Goal: Task Accomplishment & Management: Manage account settings

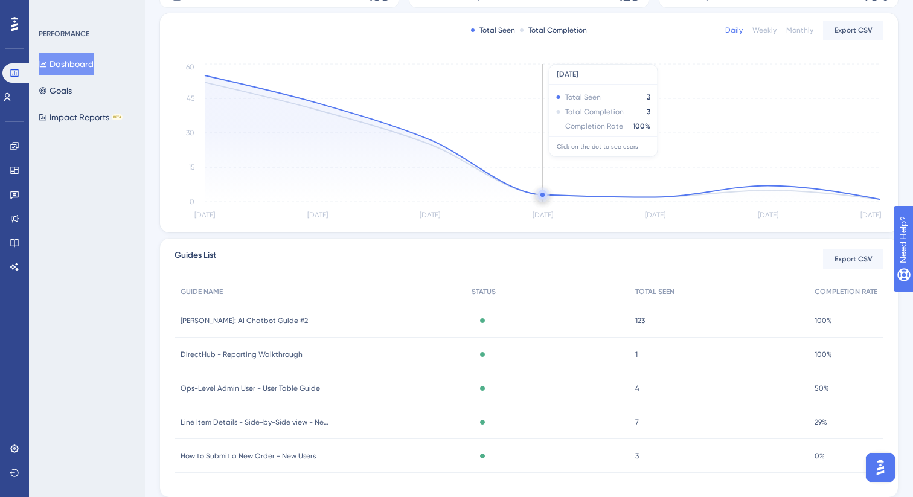
scroll to position [239, 0]
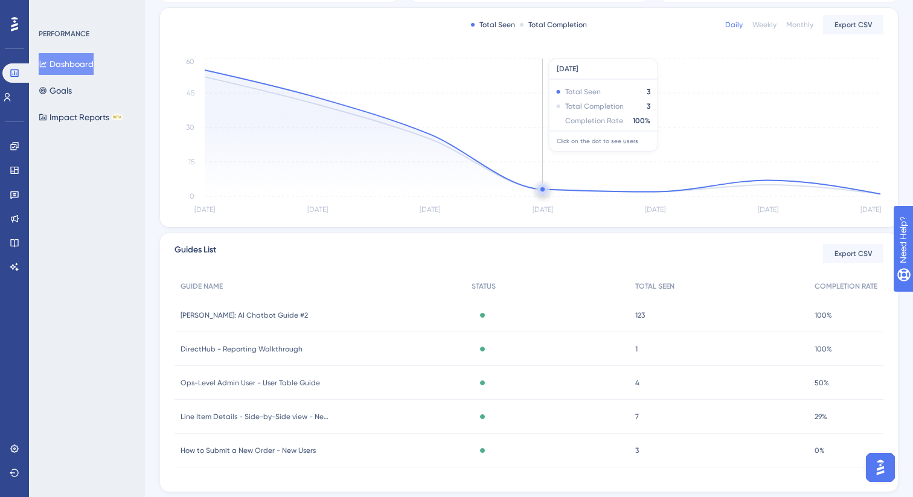
click at [501, 211] on icon "[DATE] Aug [DATE] Aug [DATE] [DATE] [DATE] 0 15 30 45 60" at bounding box center [529, 137] width 709 height 162
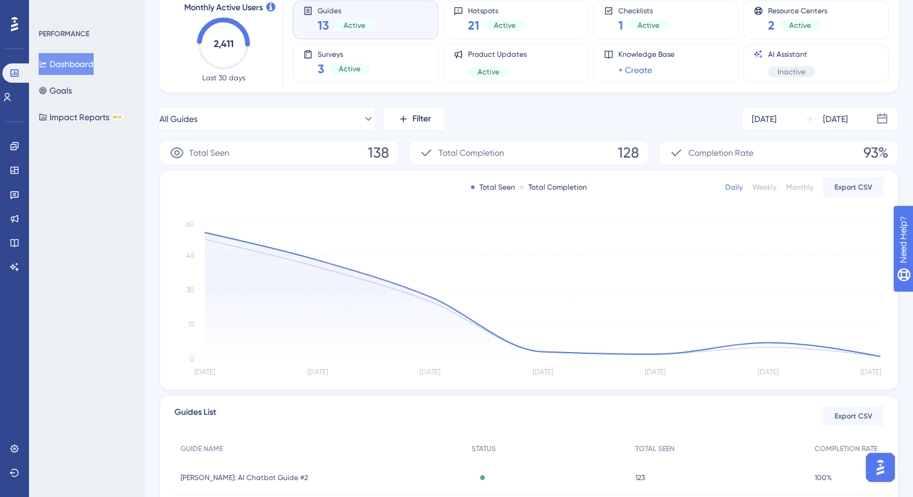
scroll to position [51, 0]
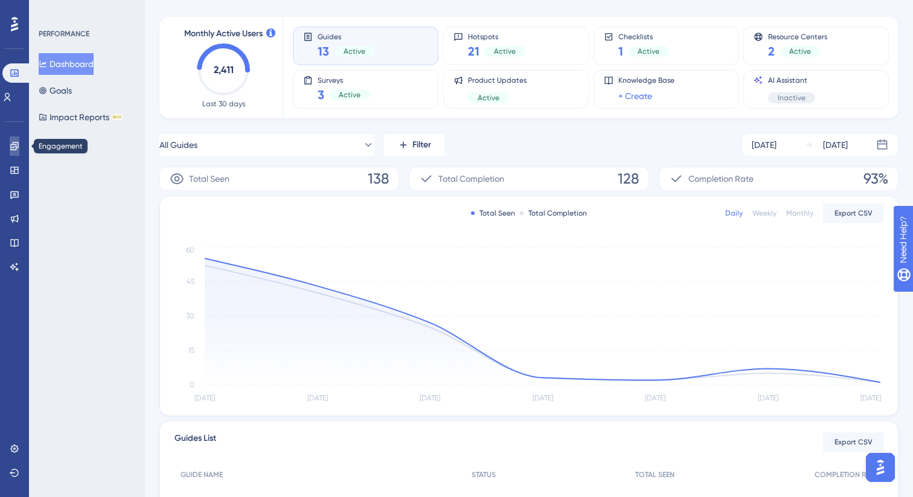
click at [19, 154] on link at bounding box center [15, 146] width 10 height 19
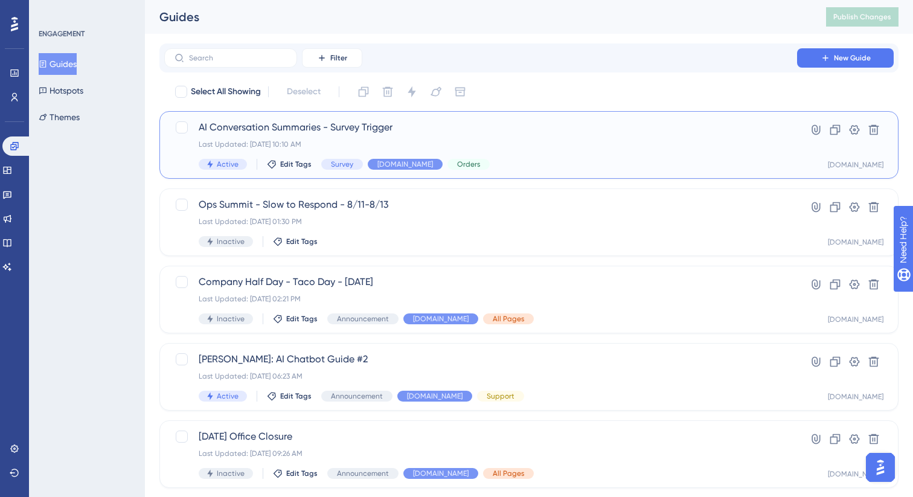
click at [475, 137] on div "AI Conversation Summaries - Survey Trigger Last Updated: [DATE] 10:10 AM Active…" at bounding box center [481, 145] width 564 height 50
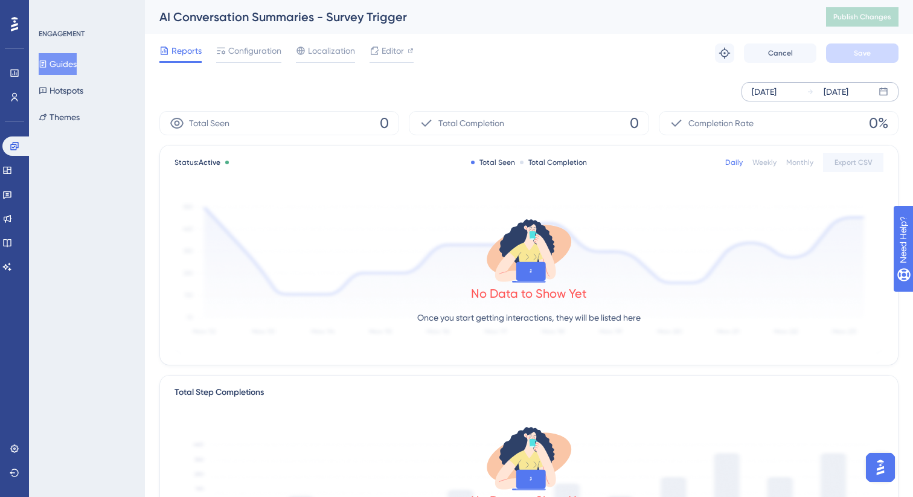
click at [801, 90] on div "[DATE] [DATE]" at bounding box center [820, 91] width 157 height 19
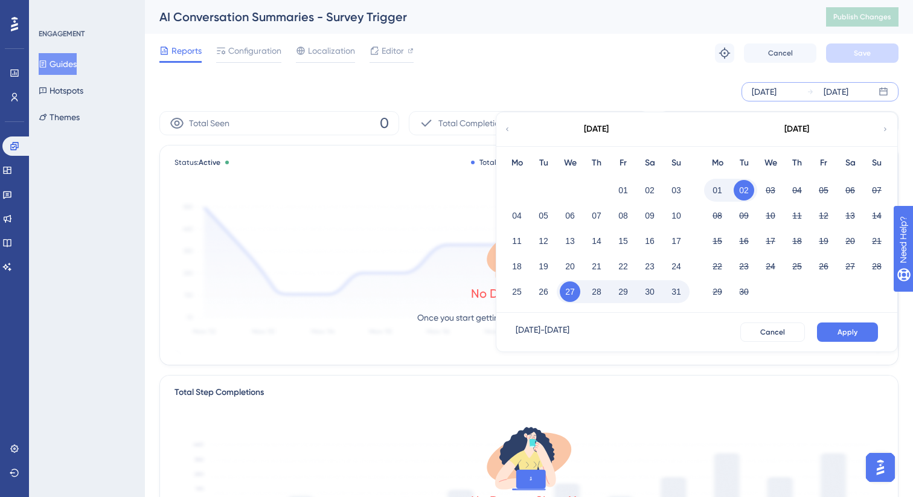
click at [562, 292] on button "27" at bounding box center [570, 292] width 21 height 21
click at [767, 338] on button "Cancel" at bounding box center [773, 332] width 65 height 19
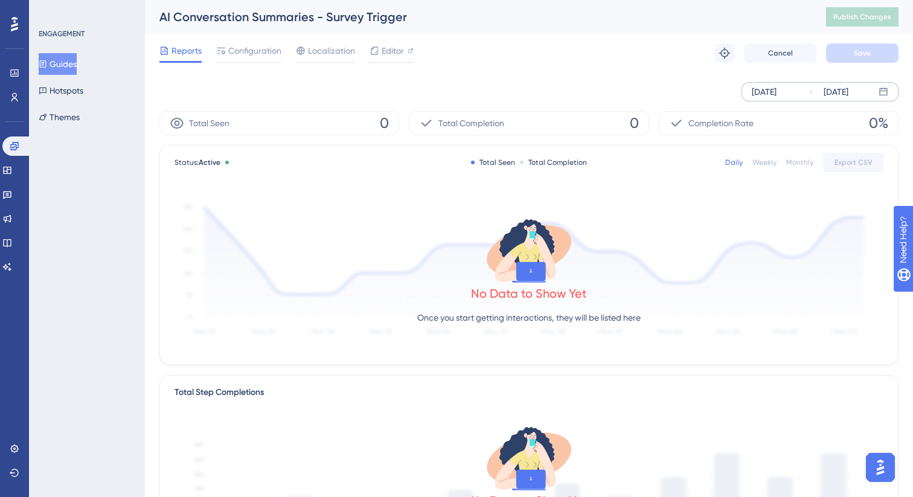
click at [239, 39] on div "Reports Configuration Localization Editor Troubleshoot Cancel Save" at bounding box center [528, 53] width 739 height 39
click at [245, 58] on div "Configuration" at bounding box center [248, 52] width 65 height 19
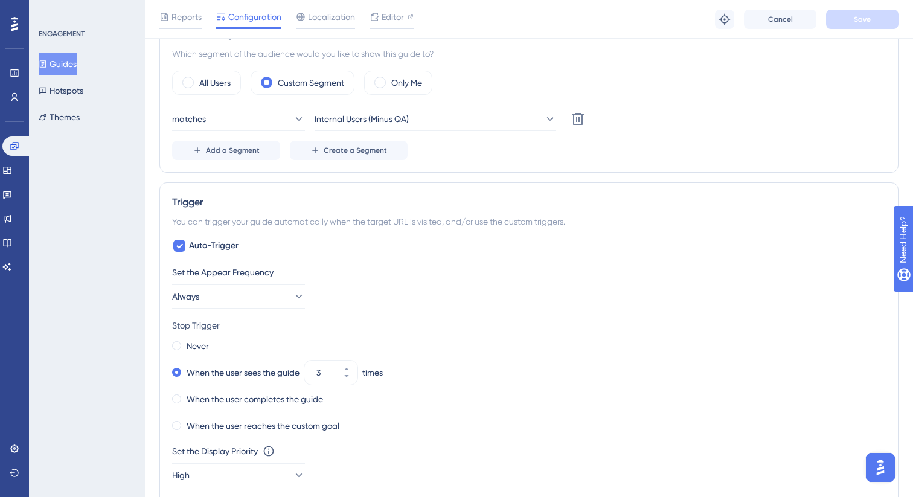
scroll to position [528, 0]
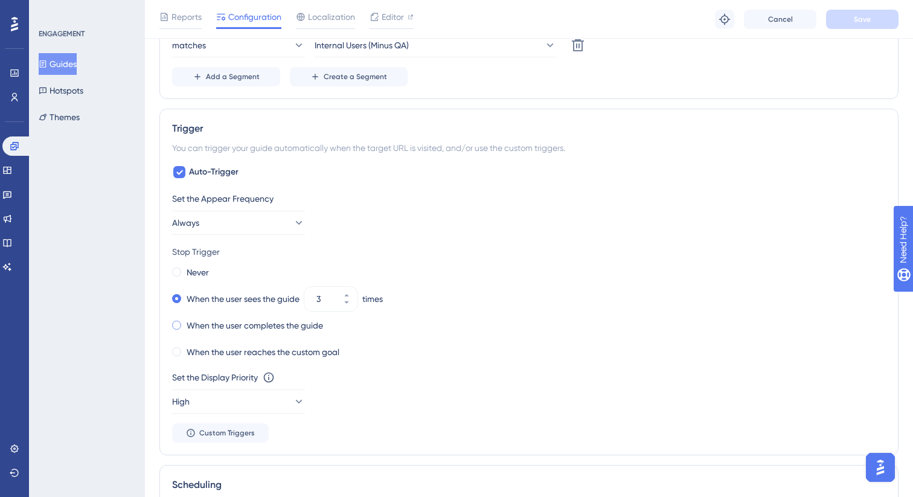
click at [318, 332] on label "When the user completes the guide" at bounding box center [255, 325] width 137 height 14
click at [237, 296] on label "When the user sees the guide" at bounding box center [243, 299] width 113 height 14
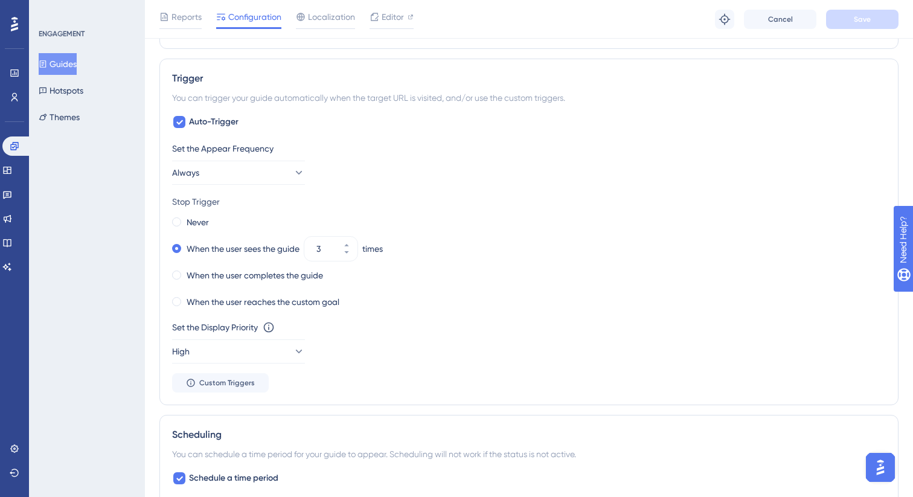
scroll to position [620, 0]
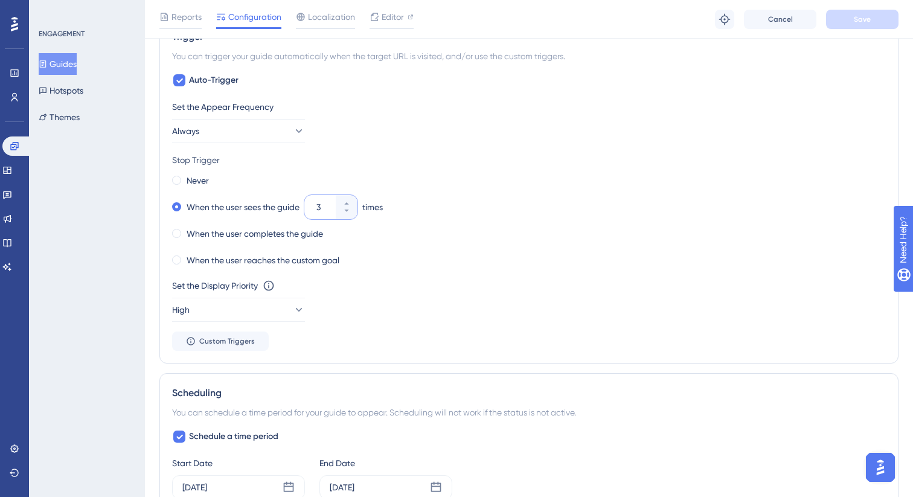
click at [324, 206] on input "3" at bounding box center [325, 207] width 17 height 14
type input "05"
click at [433, 211] on div "When the user sees the guide 05 times" at bounding box center [529, 207] width 714 height 17
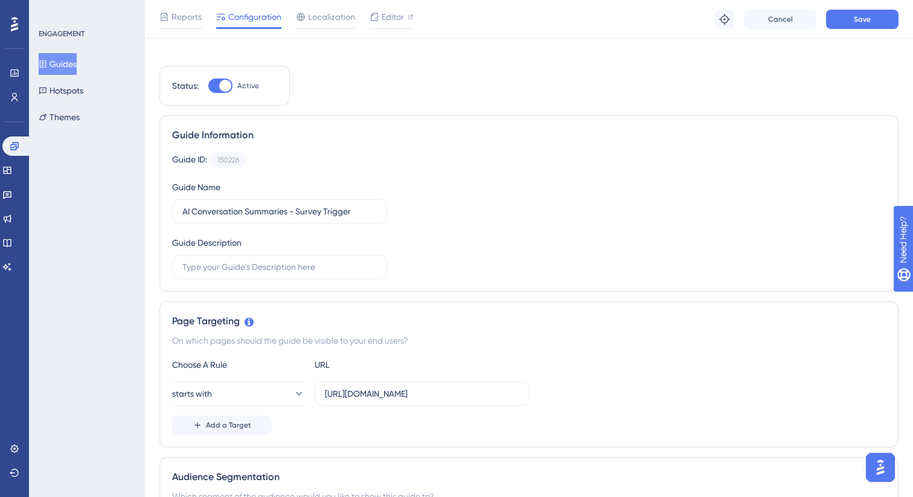
scroll to position [0, 0]
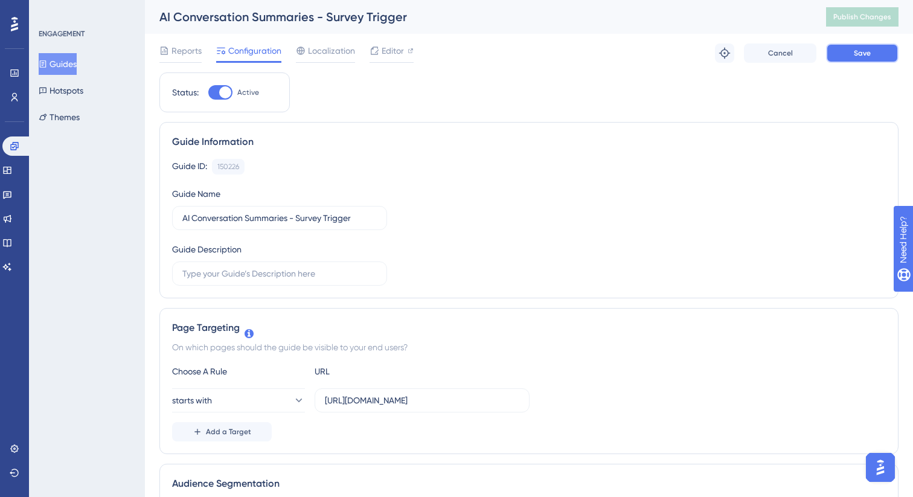
click at [864, 52] on span "Save" at bounding box center [862, 53] width 17 height 10
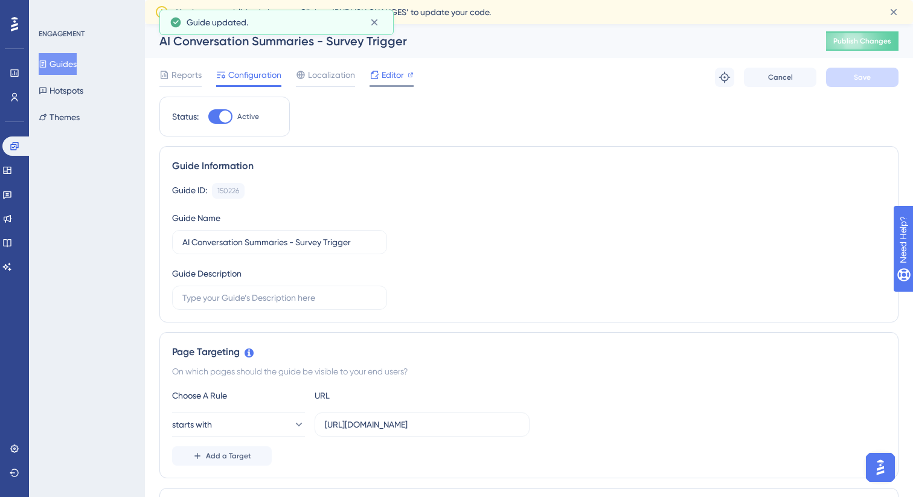
click at [396, 71] on span "Editor" at bounding box center [393, 75] width 22 height 14
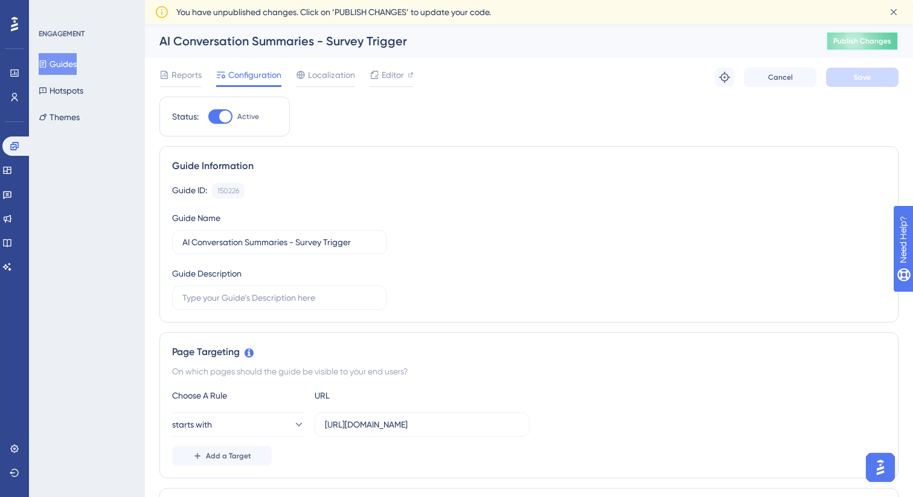
click at [882, 44] on span "Publish Changes" at bounding box center [863, 41] width 58 height 10
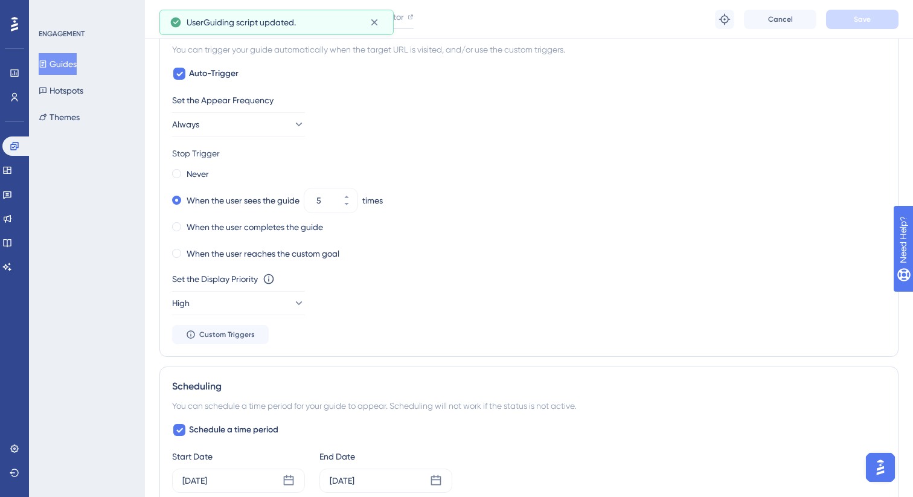
scroll to position [979, 0]
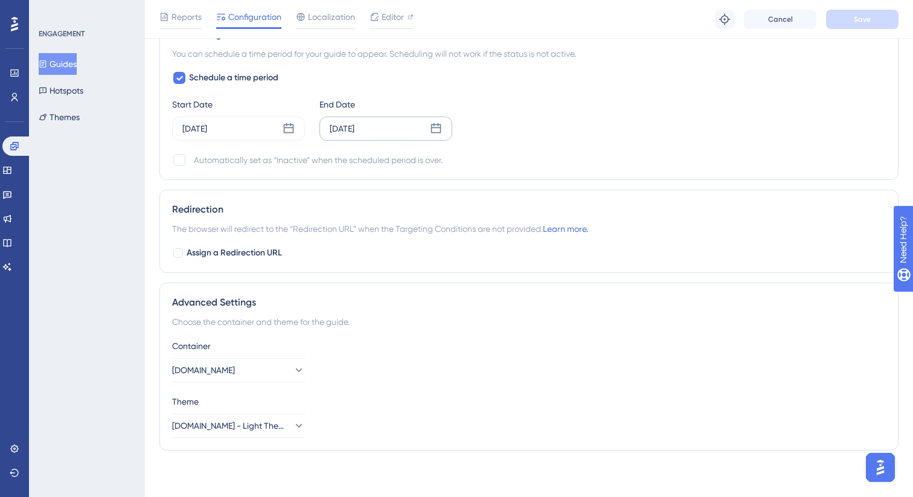
click at [377, 140] on div "[DATE]" at bounding box center [386, 129] width 133 height 24
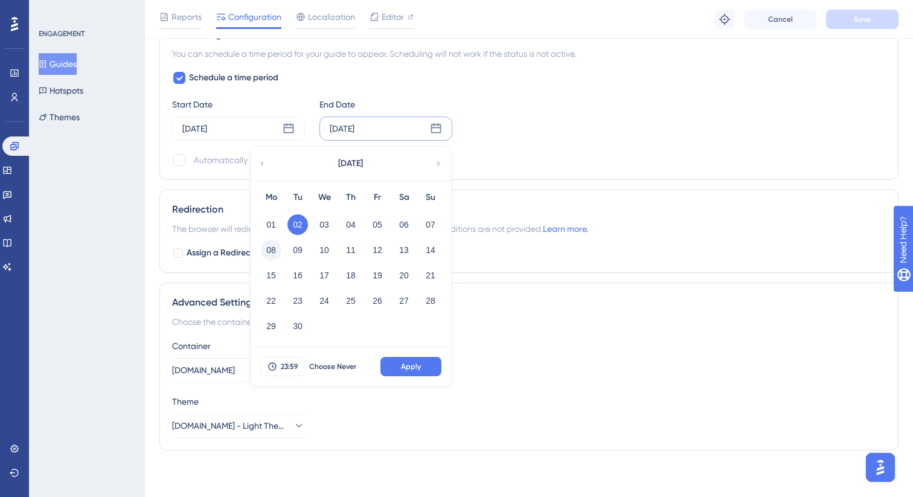
click at [270, 256] on button "08" at bounding box center [271, 250] width 21 height 21
click at [418, 364] on span "Apply" at bounding box center [411, 367] width 20 height 10
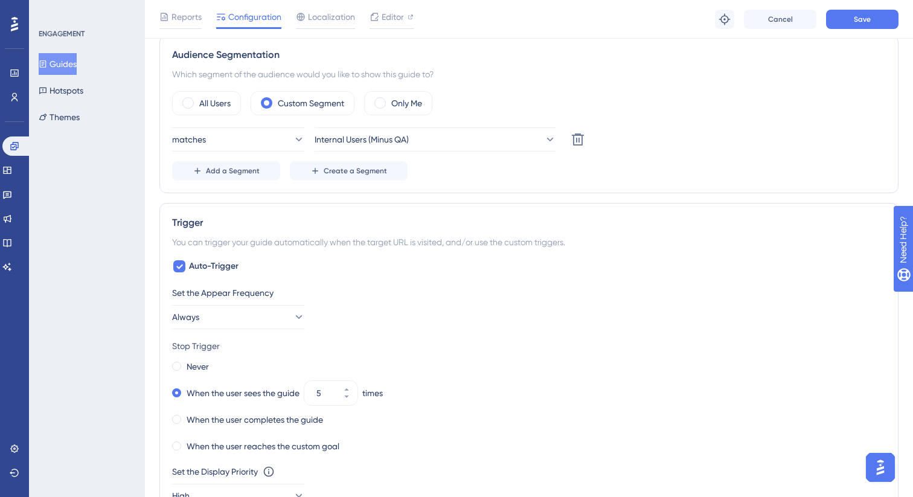
scroll to position [0, 0]
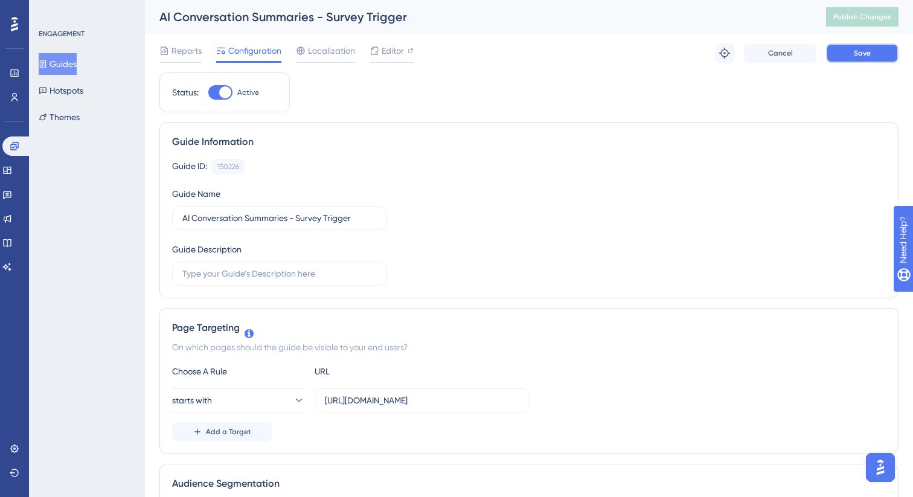
click at [882, 62] on button "Save" at bounding box center [862, 52] width 72 height 19
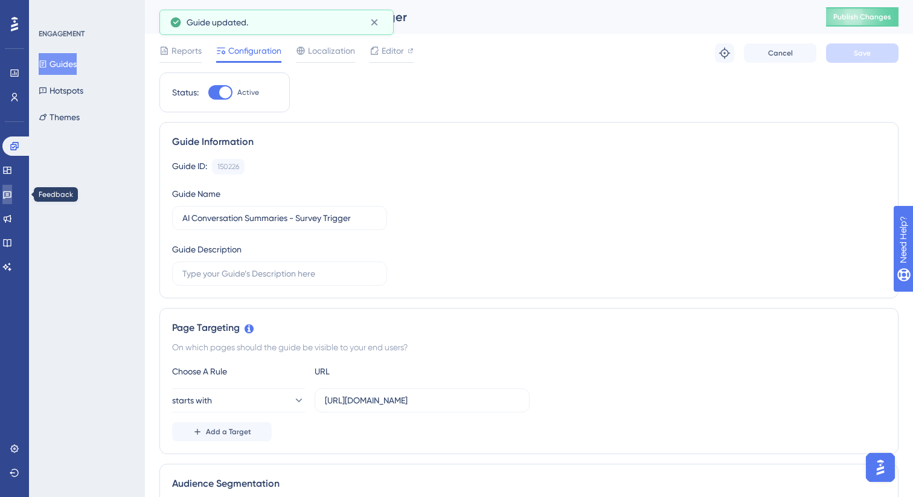
click at [11, 197] on icon at bounding box center [7, 196] width 8 height 8
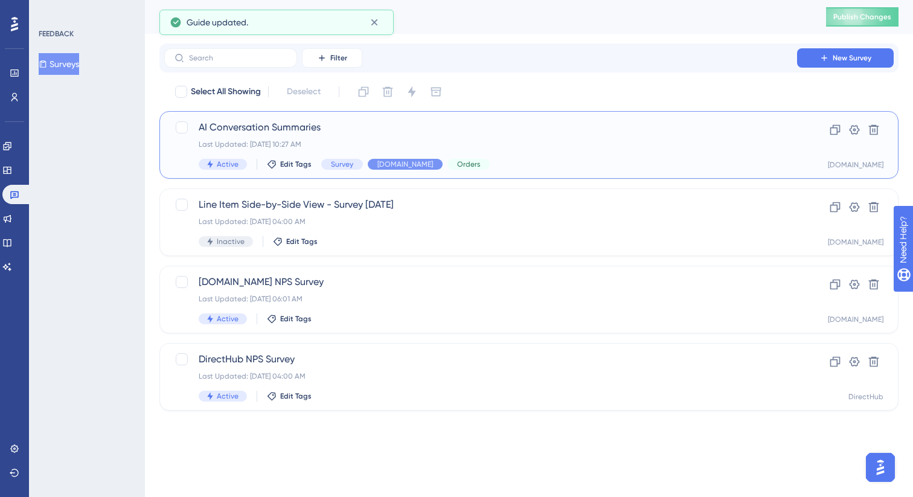
click at [510, 124] on span "AI Conversation Summaries" at bounding box center [481, 127] width 564 height 14
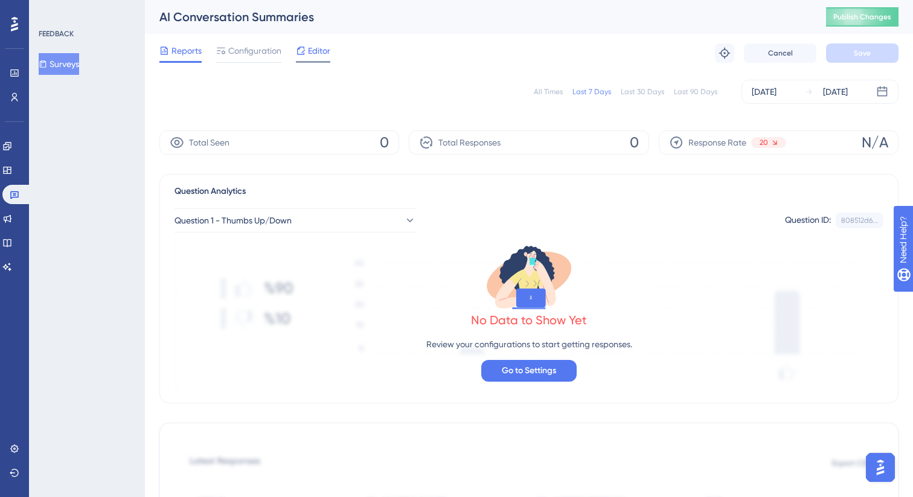
click at [315, 46] on span "Editor" at bounding box center [319, 50] width 22 height 14
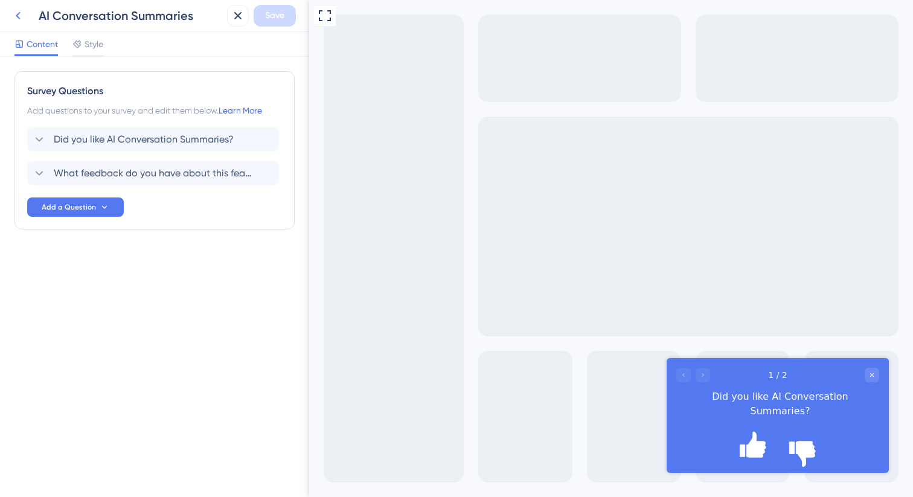
click at [21, 8] on icon at bounding box center [18, 15] width 14 height 14
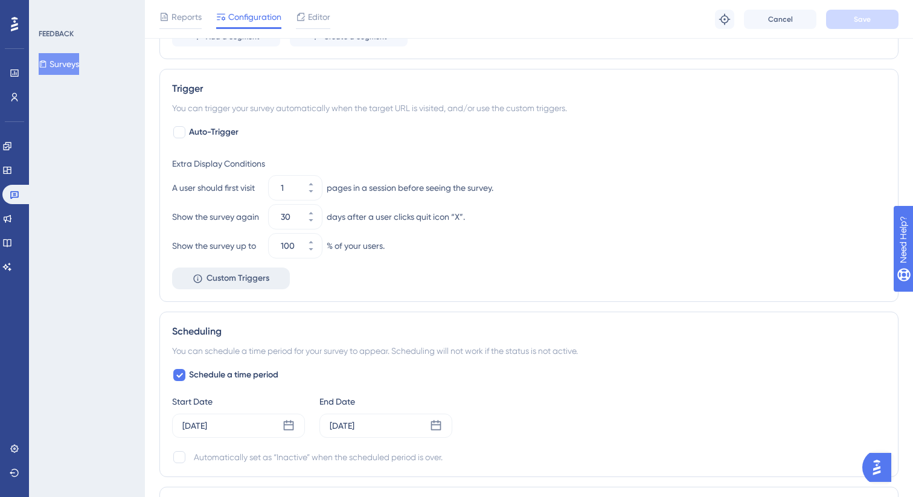
scroll to position [687, 0]
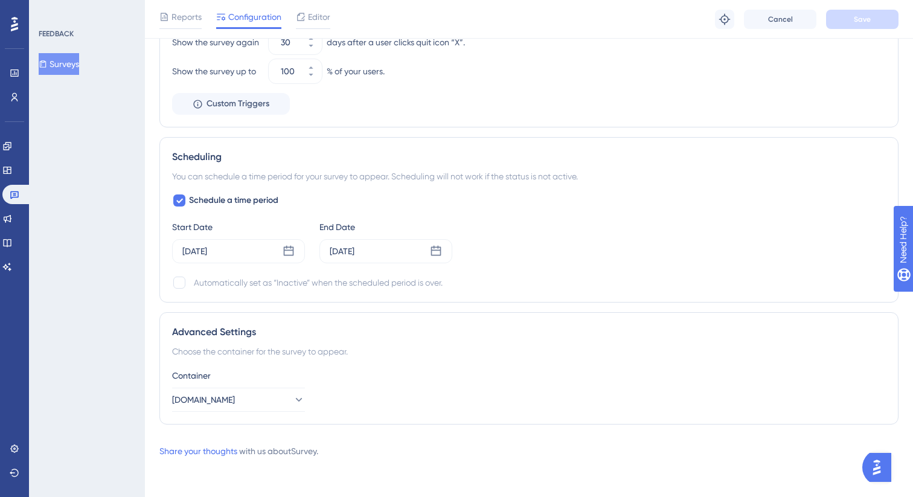
click at [390, 266] on div "Schedule a time period Start Date [DATE] End Date [DATE] Automatically set as “…" at bounding box center [529, 241] width 714 height 97
click at [385, 248] on div "[DATE]" at bounding box center [386, 251] width 133 height 24
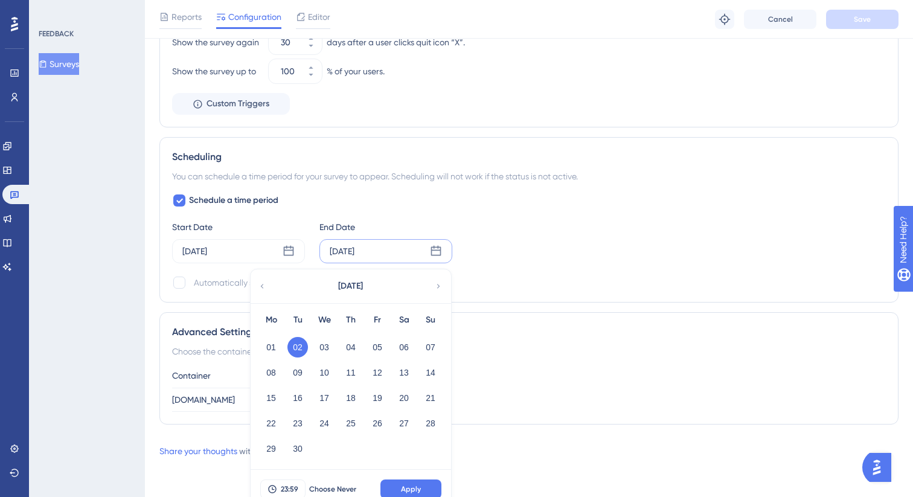
click at [385, 248] on div "[DATE] [DATE] Mo Tu We Th Fr Sa Su 01 02 03 04 05 06 07 08 09 10 11 12 13 14 15…" at bounding box center [386, 251] width 133 height 24
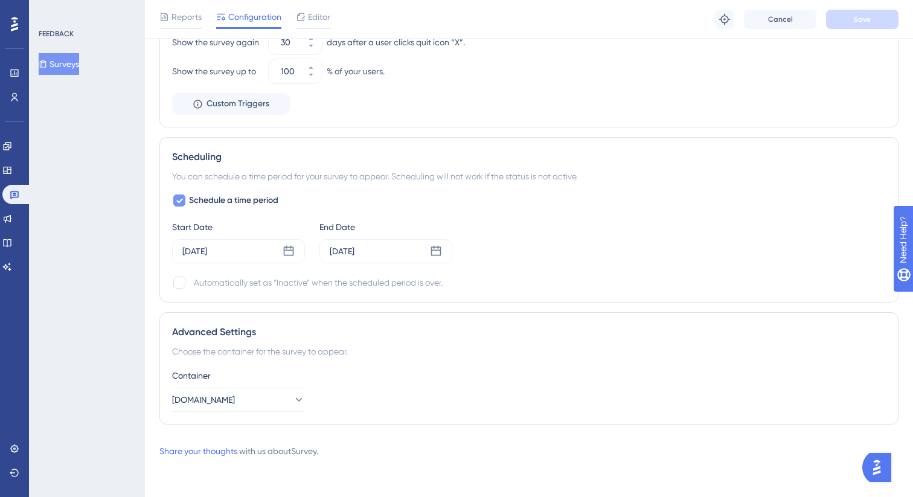
click at [204, 197] on span "Schedule a time period" at bounding box center [233, 200] width 89 height 14
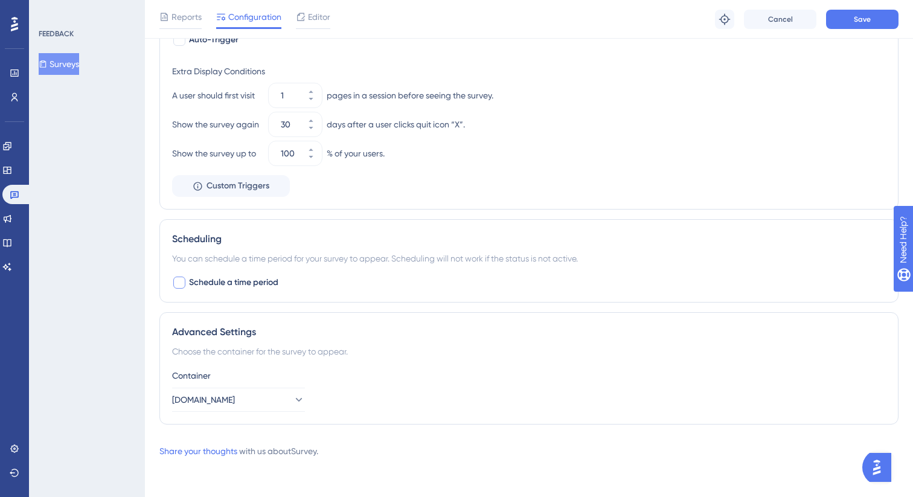
click at [260, 275] on span "Schedule a time period" at bounding box center [233, 282] width 89 height 14
checkbox input "true"
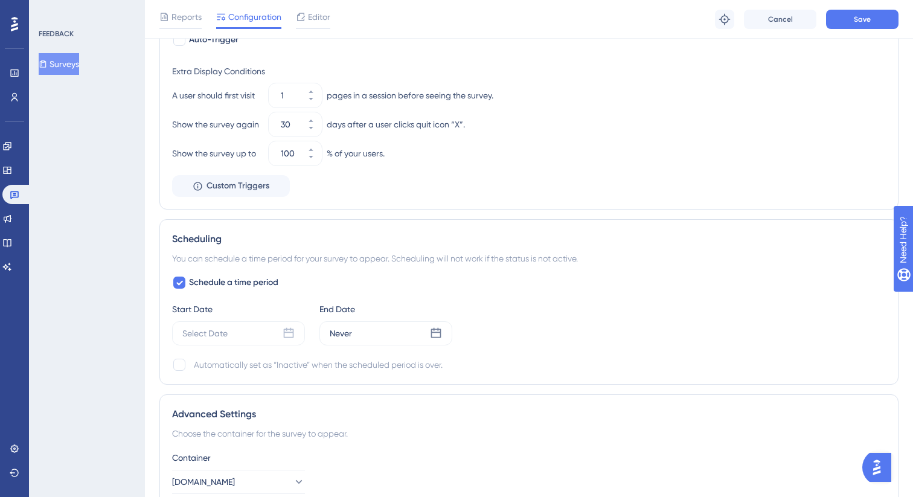
click at [220, 358] on div "Automatically set as “Inactive” when the scheduled period is over." at bounding box center [318, 365] width 249 height 14
click at [222, 362] on div "Automatically set as “Inactive” when the scheduled period is over." at bounding box center [318, 365] width 249 height 14
click at [180, 367] on div at bounding box center [179, 365] width 12 height 12
checkbox input "true"
click at [288, 328] on icon at bounding box center [289, 333] width 12 height 12
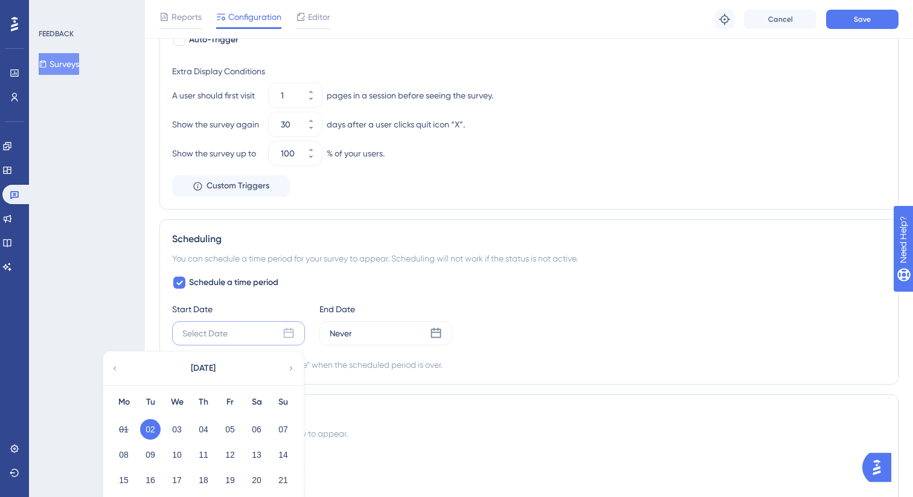
click at [386, 347] on div "Schedule a time period Start Date Select Date [DATE] Mo Tu We Th Fr Sa Su 01 02…" at bounding box center [529, 323] width 714 height 97
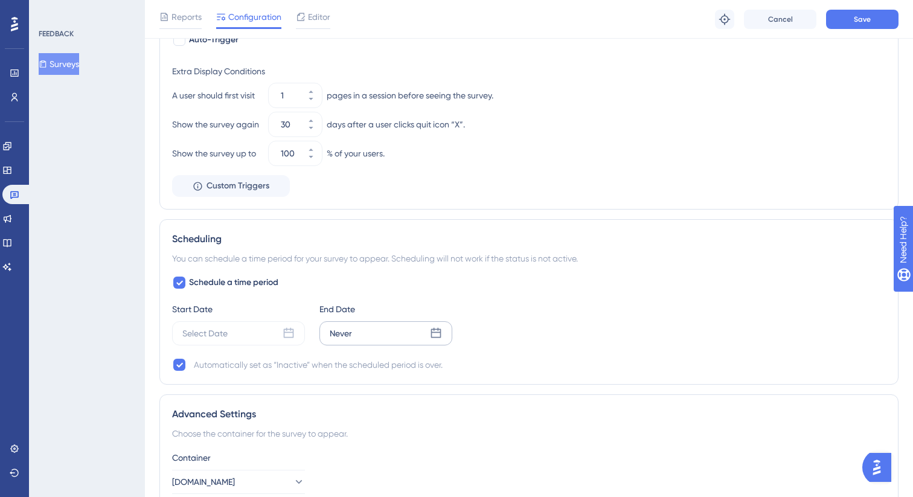
click at [396, 327] on div "Never" at bounding box center [386, 333] width 133 height 24
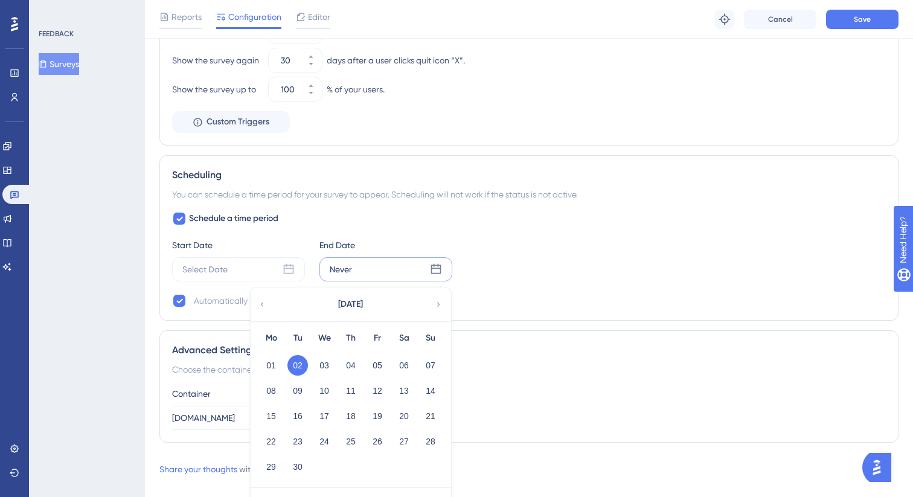
scroll to position [691, 0]
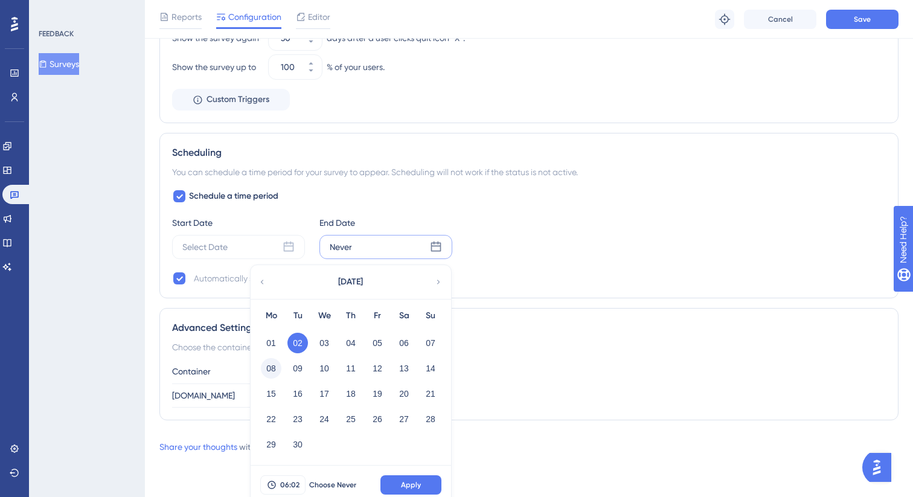
click at [270, 371] on button "08" at bounding box center [271, 368] width 21 height 21
click at [291, 485] on span "06:02" at bounding box center [289, 485] width 19 height 10
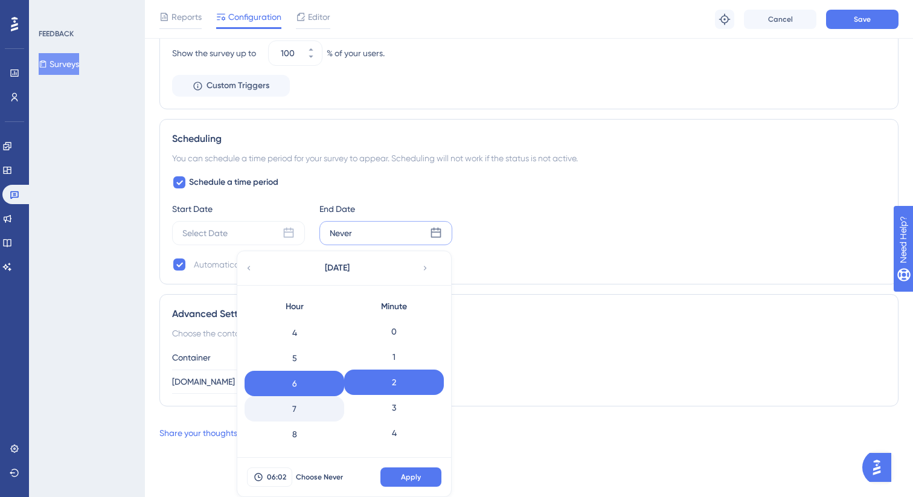
scroll to position [480, 0]
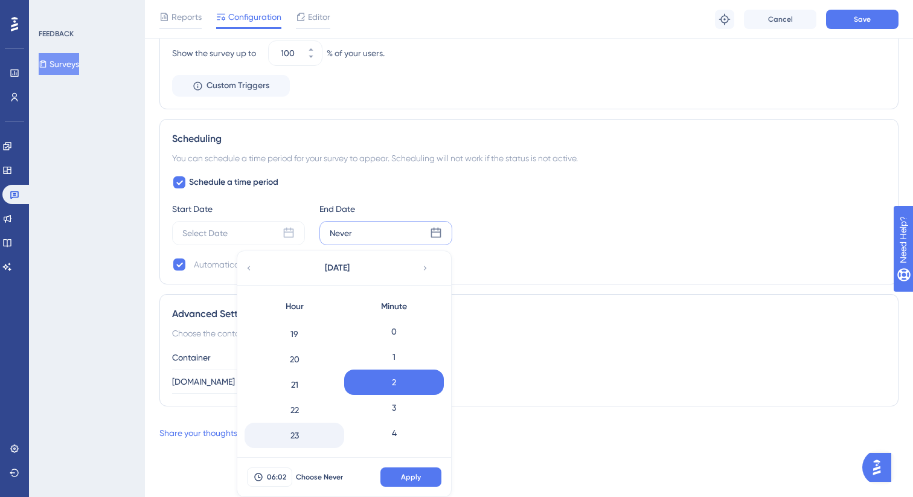
click at [316, 436] on div "23" at bounding box center [295, 435] width 100 height 25
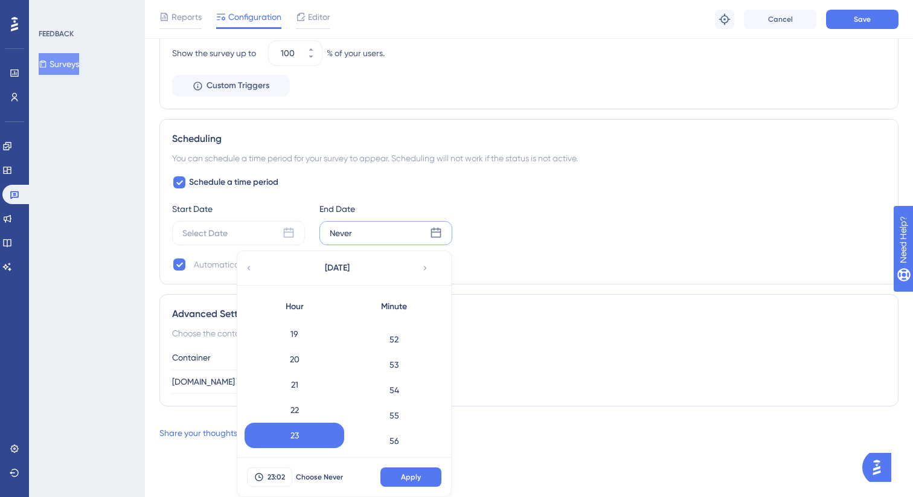
scroll to position [1393, 0]
click at [384, 427] on div "59" at bounding box center [394, 435] width 100 height 25
click at [416, 475] on span "Apply" at bounding box center [411, 477] width 20 height 10
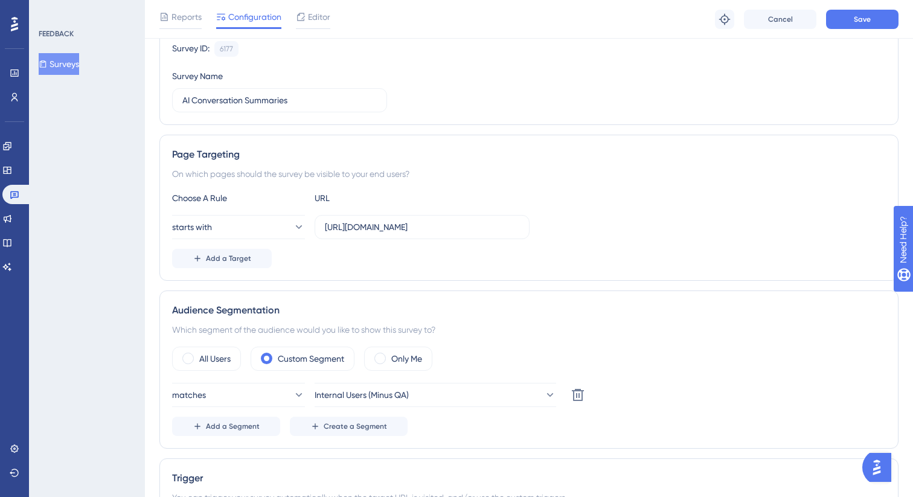
scroll to position [0, 0]
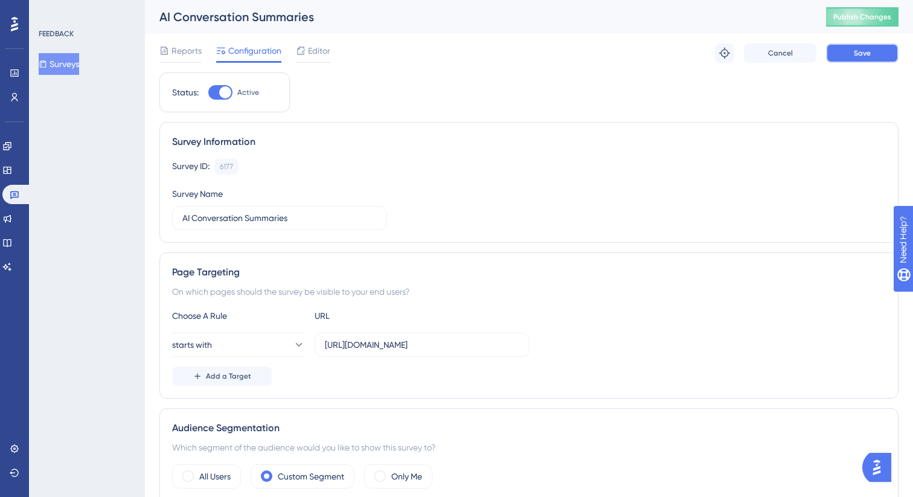
click at [872, 61] on button "Save" at bounding box center [862, 52] width 72 height 19
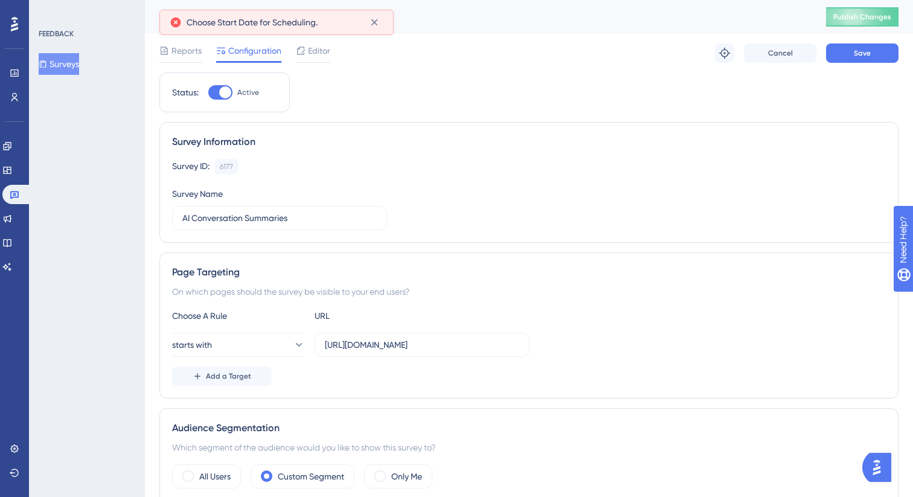
click at [845, 27] on div "AI Conversation Summaries Publish Changes" at bounding box center [529, 17] width 768 height 34
click at [857, 23] on button "Publish Changes" at bounding box center [862, 16] width 72 height 19
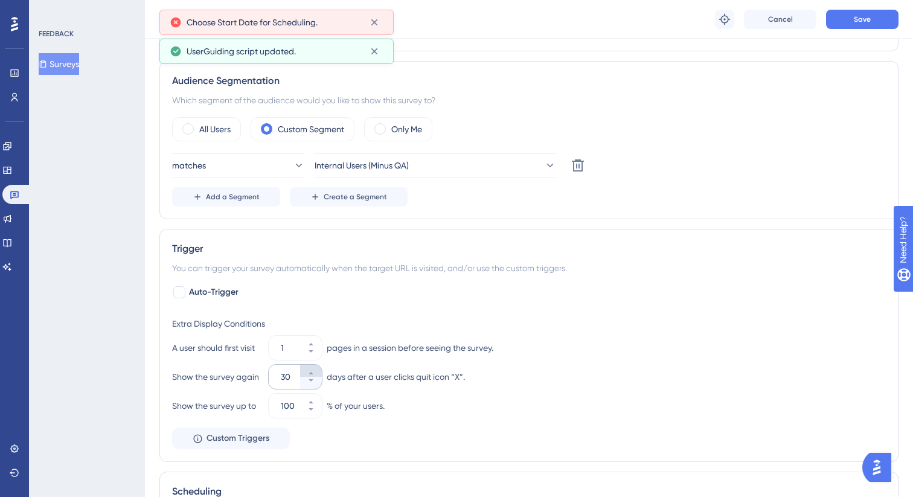
scroll to position [365, 0]
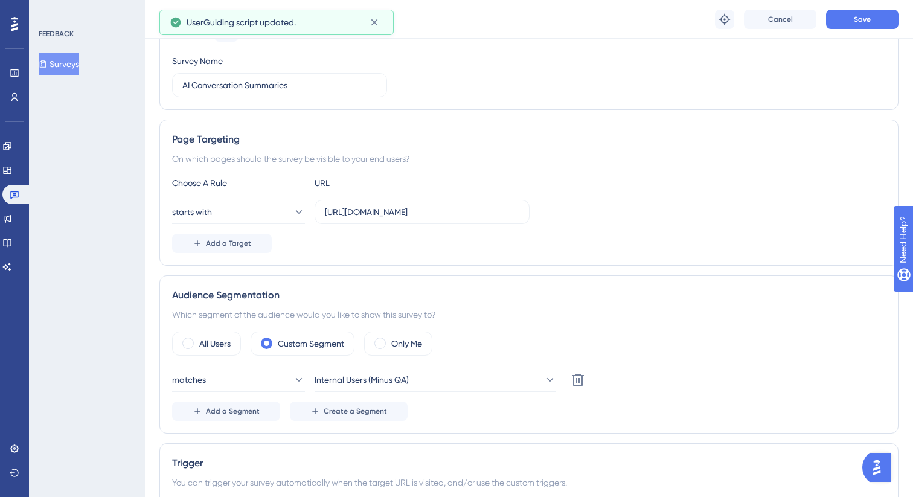
click at [248, 244] on span "Add a Target" at bounding box center [228, 244] width 45 height 10
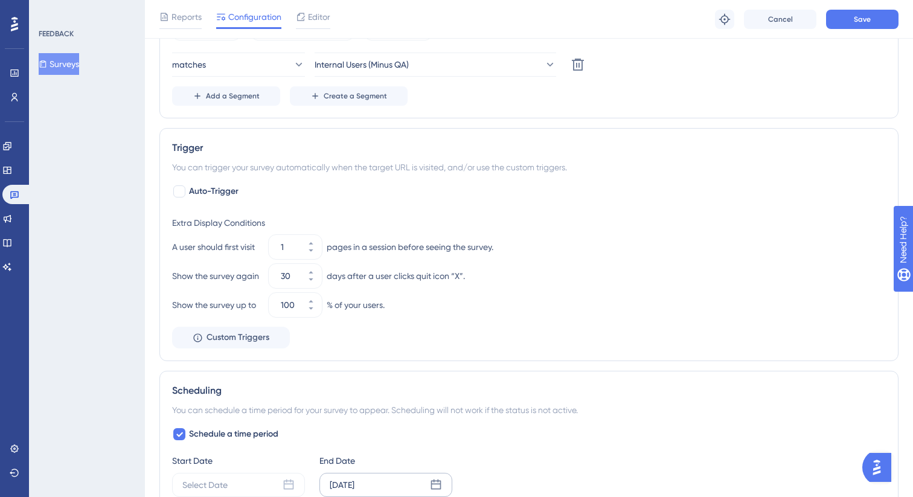
scroll to position [739, 0]
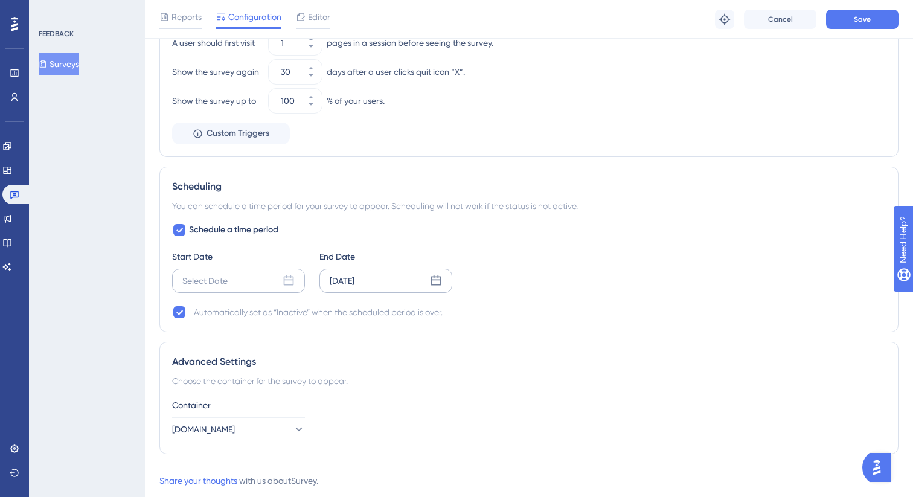
click at [237, 269] on div "Select Date" at bounding box center [238, 281] width 133 height 24
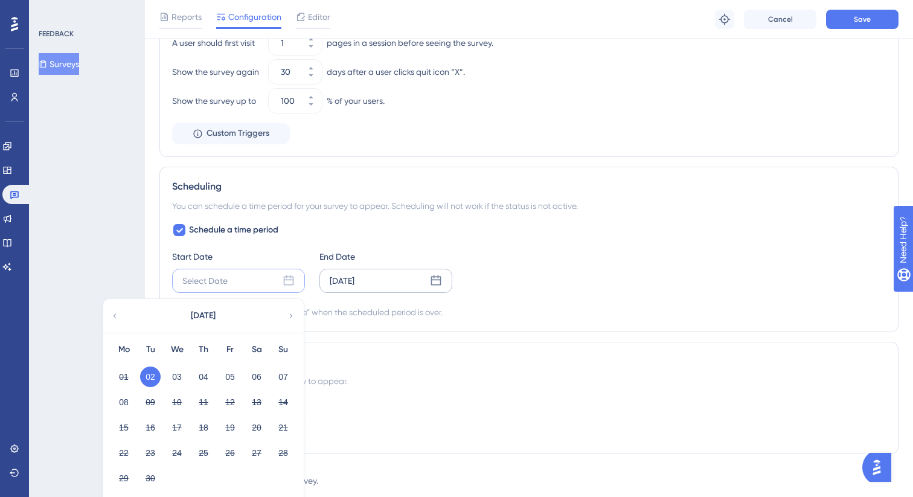
scroll to position [781, 0]
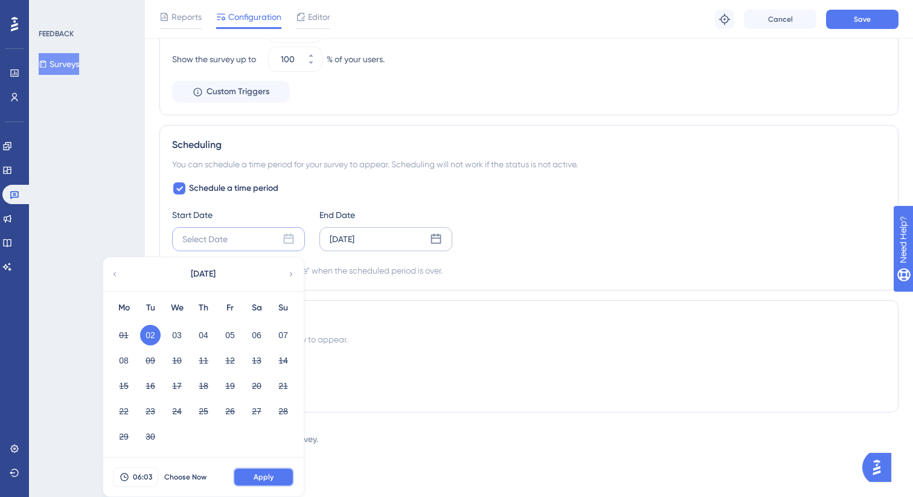
click at [254, 480] on span "Apply" at bounding box center [264, 477] width 20 height 10
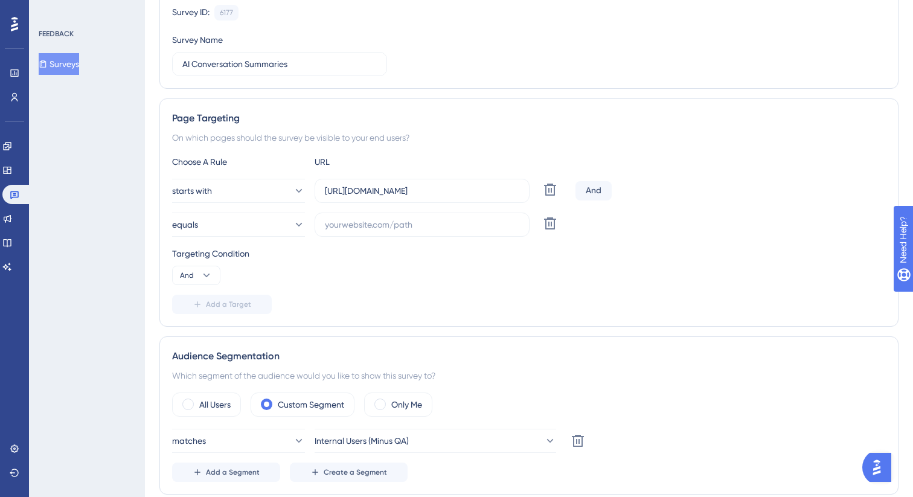
scroll to position [0, 0]
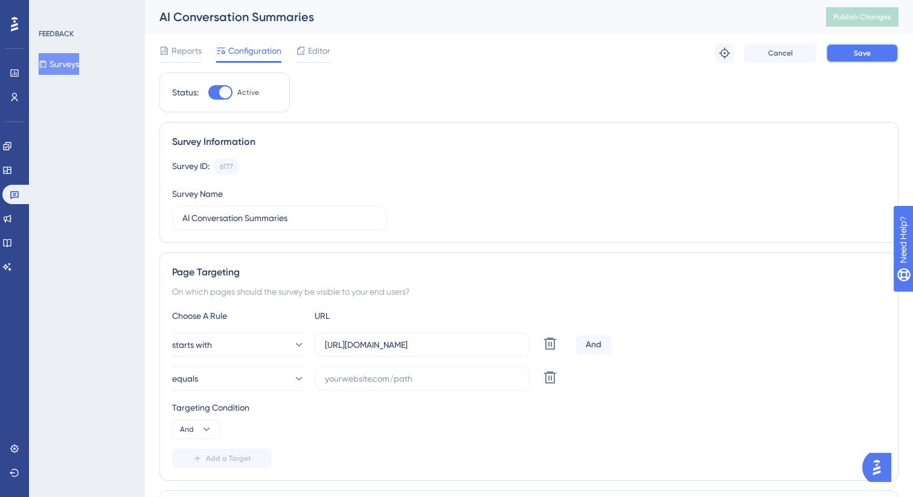
click at [887, 48] on button "Save" at bounding box center [862, 52] width 72 height 19
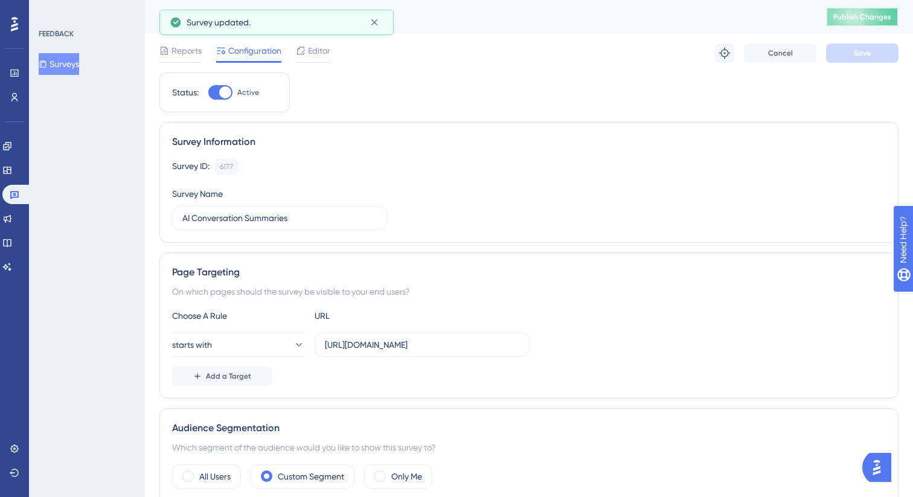
click at [871, 24] on button "Publish Changes" at bounding box center [862, 16] width 72 height 19
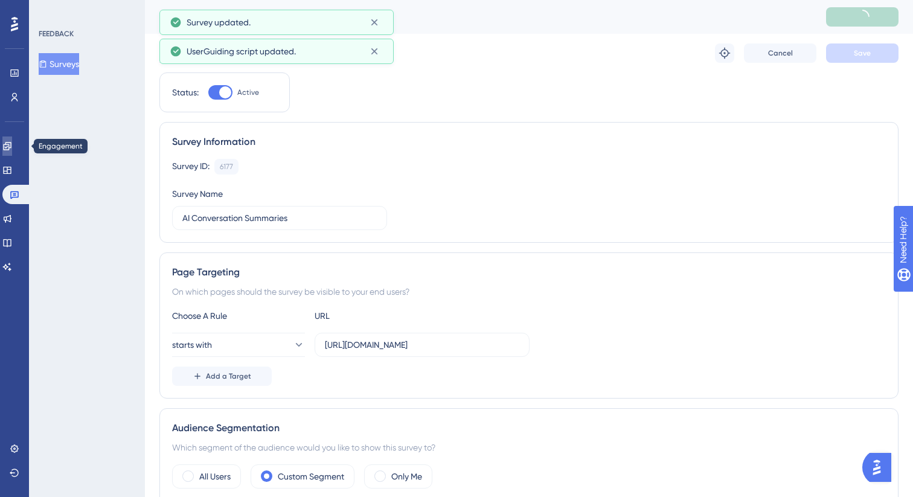
click at [10, 150] on icon at bounding box center [7, 146] width 10 height 10
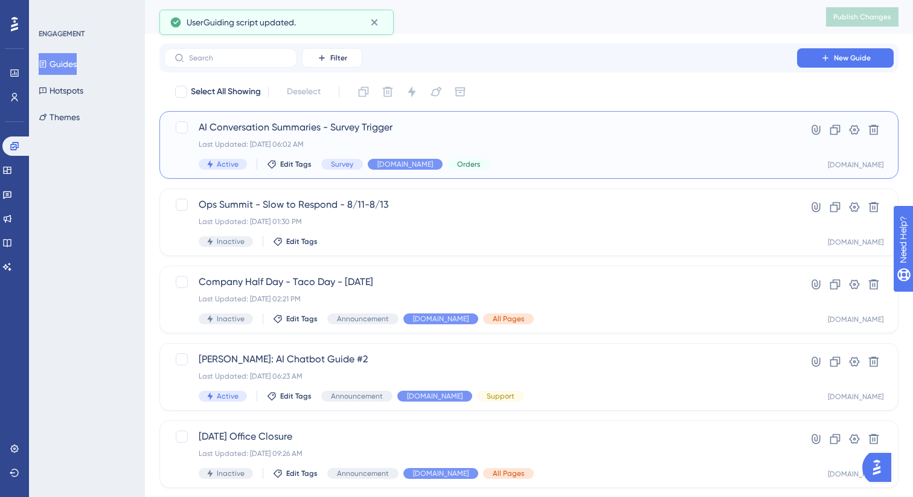
click at [526, 157] on div "AI Conversation Summaries - Survey Trigger Last Updated: [DATE] 06:02 AM Active…" at bounding box center [481, 145] width 564 height 50
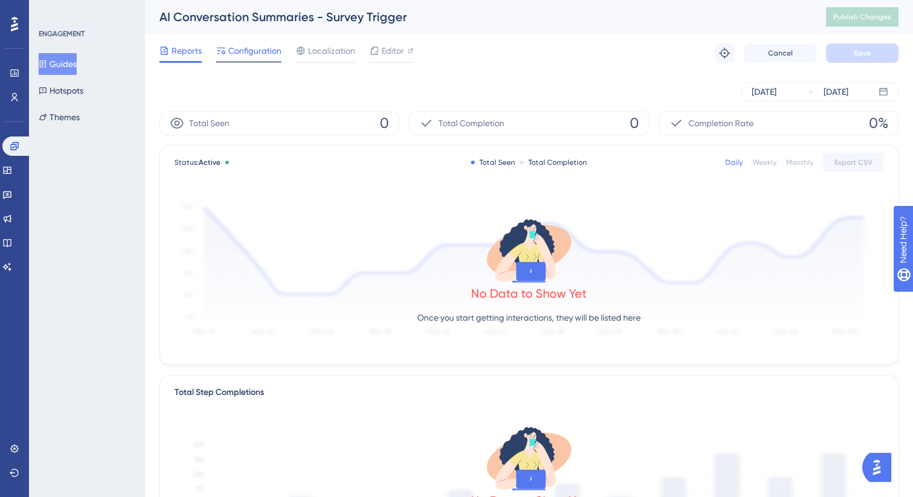
click at [248, 50] on span "Configuration" at bounding box center [254, 50] width 53 height 14
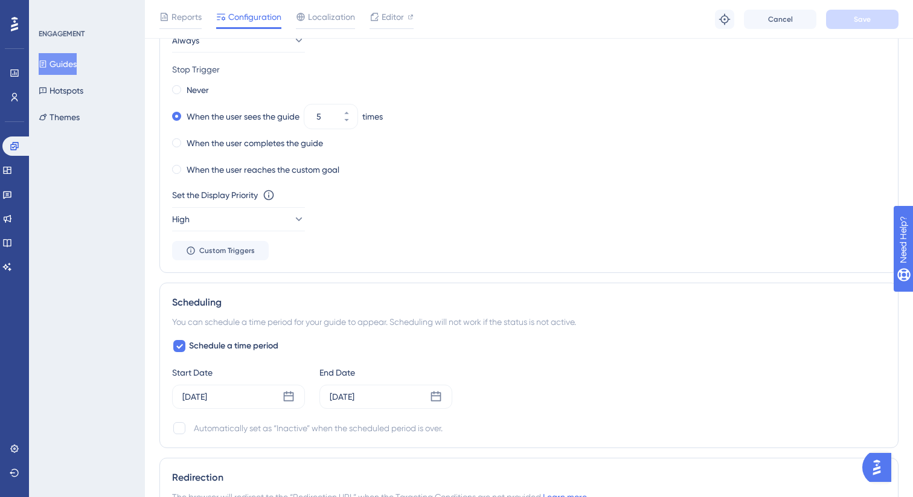
scroll to position [736, 0]
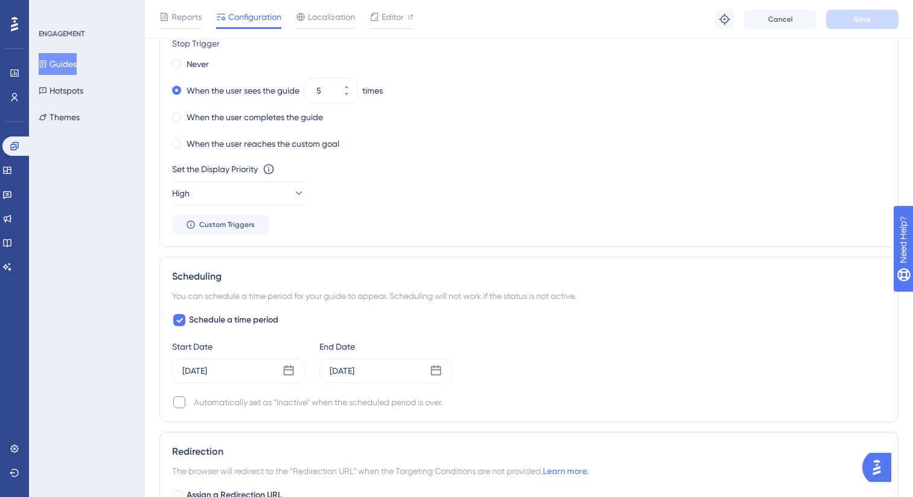
click at [184, 404] on div at bounding box center [179, 402] width 12 height 12
checkbox input "true"
click at [855, 8] on div "Reports Configuration Localization Editor Troubleshoot Cancel Save" at bounding box center [529, 19] width 768 height 39
click at [855, 22] on span "Save" at bounding box center [862, 19] width 17 height 10
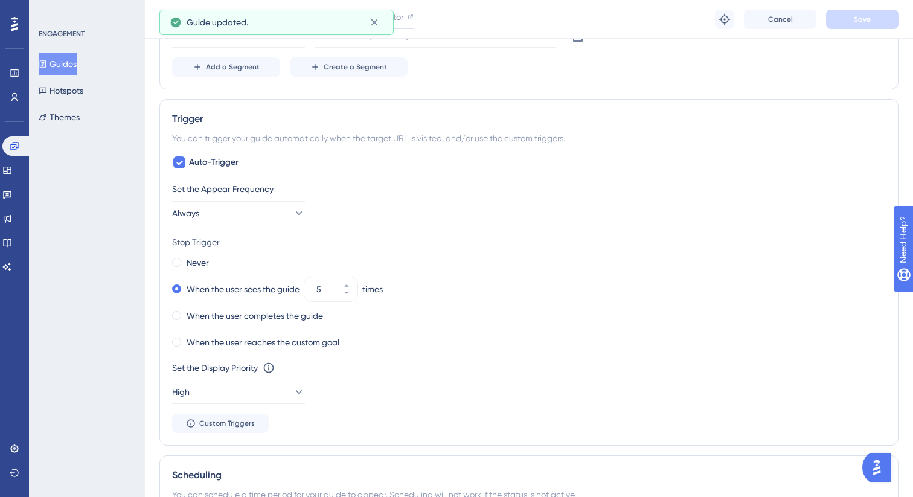
scroll to position [0, 0]
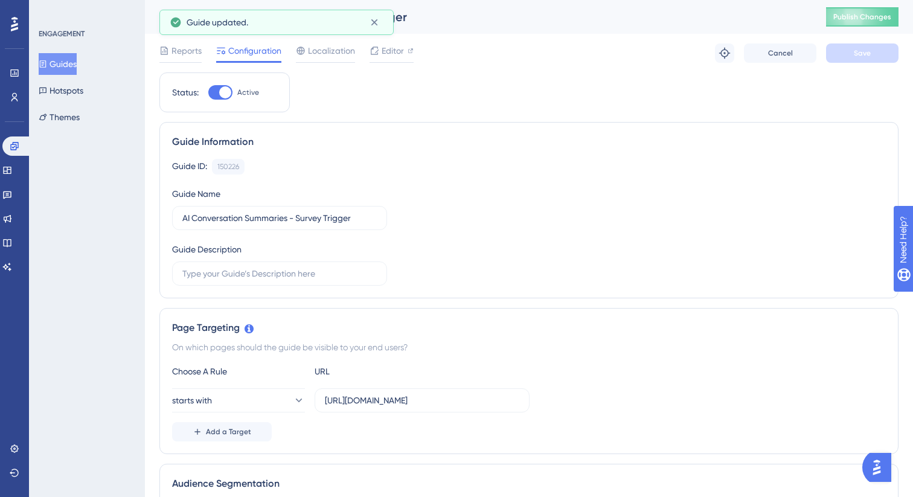
click at [872, 4] on div "AI Conversation Summaries - Survey Trigger Publish Changes" at bounding box center [529, 17] width 768 height 34
click at [870, 21] on span "Publish Changes" at bounding box center [863, 17] width 58 height 10
